Goal: Task Accomplishment & Management: Complete application form

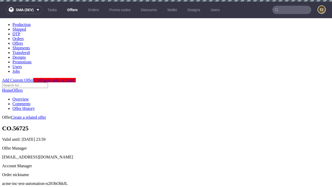
scroll to position [2, 0]
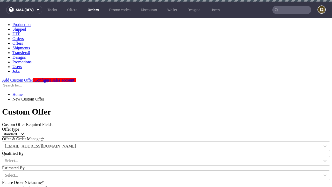
type input "acme-inc-test-automation-n2IOhOhhJL"
type input "[DATE]"
type input "[EMAIL_ADDRESS][DOMAIN_NAME]"
select select "gb"
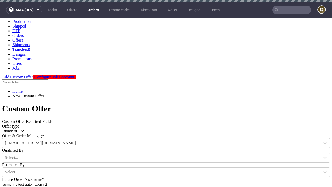
scroll to position [2, 0]
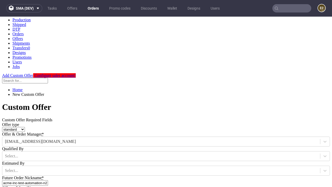
type input "[EMAIL_ADDRESS][DOMAIN_NAME]"
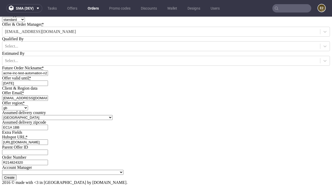
type input "[URL][DOMAIN_NAME]"
click at [17, 175] on input "Create" at bounding box center [9, 177] width 15 height 5
type input "Please wait..."
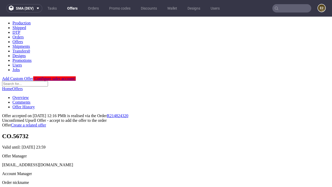
scroll to position [80, 0]
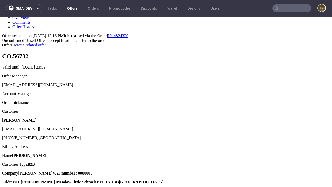
type input "In progress..."
